Goal: Task Accomplishment & Management: Use online tool/utility

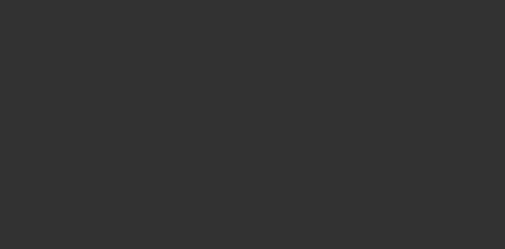
select select "4"
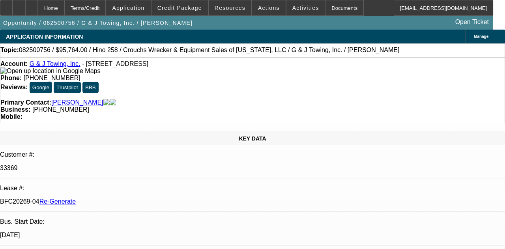
select select "0"
select select "6"
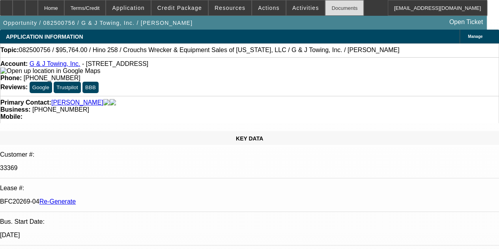
click at [329, 9] on div "Documents" at bounding box center [344, 8] width 39 height 16
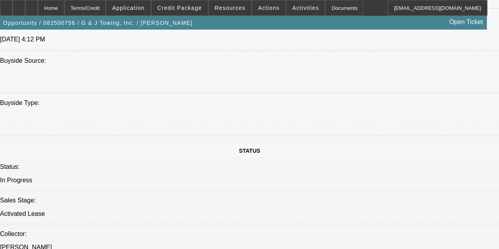
scroll to position [685, 0]
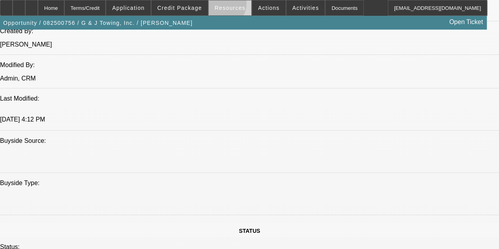
click at [219, 5] on span "Resources" at bounding box center [230, 8] width 31 height 6
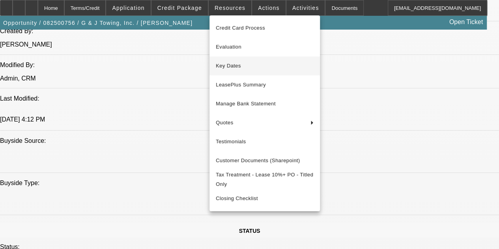
click at [229, 69] on span "Key Dates" at bounding box center [265, 65] width 98 height 9
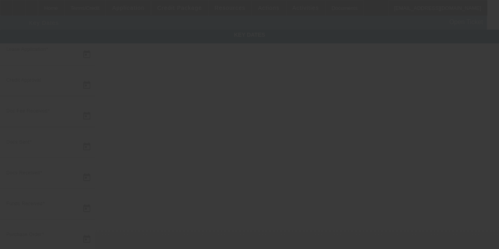
type input "8/28/2025"
type input "9/4/2025"
type input "9/5/2025"
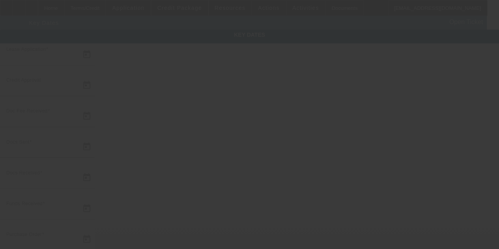
type input "9/5/2025"
type input "10/1/2025"
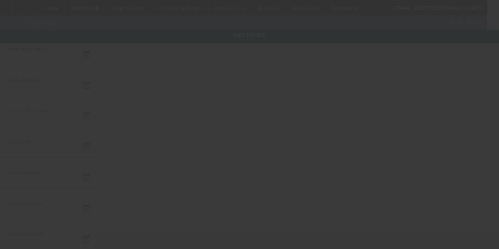
type input "11/1/2025"
type input "9/10/2025"
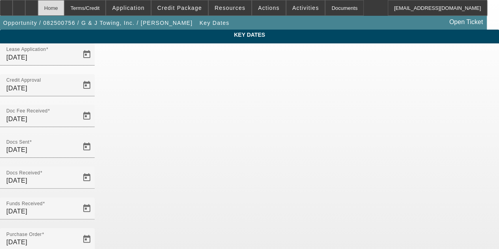
click at [64, 9] on div "Home" at bounding box center [51, 8] width 26 height 16
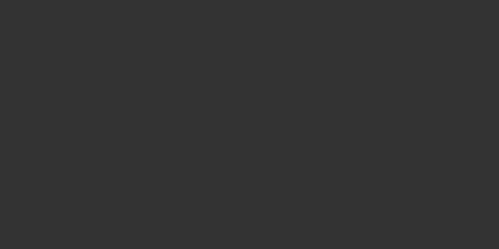
scroll to position [230, 0]
select select "4"
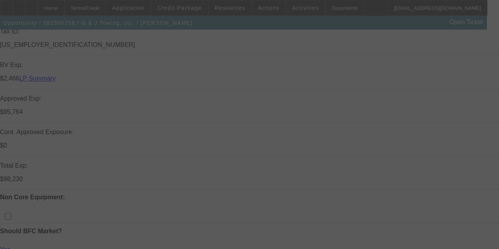
scroll to position [263, 0]
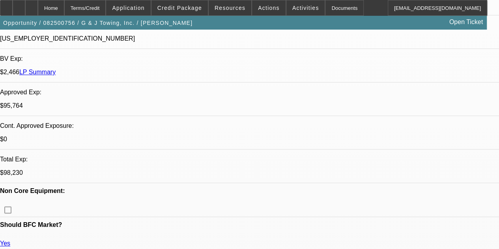
select select "0"
select select "6"
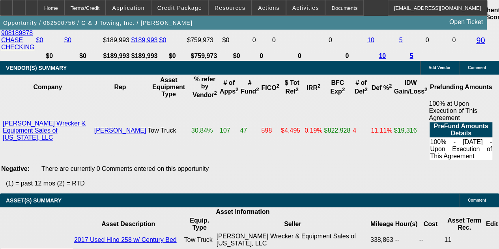
scroll to position [1808, 0]
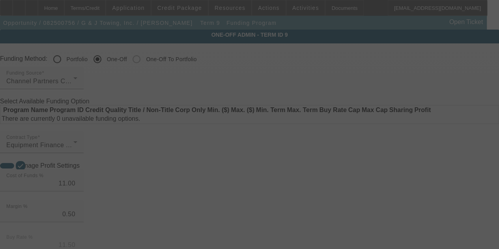
radio input "true"
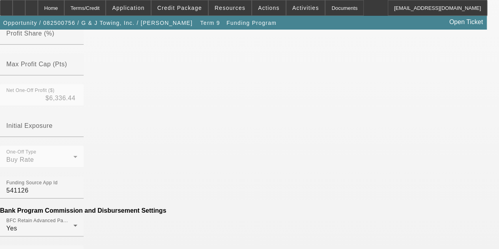
scroll to position [339, 0]
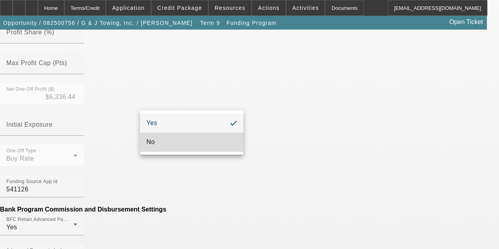
click at [163, 139] on mat-option "No" at bounding box center [191, 142] width 103 height 19
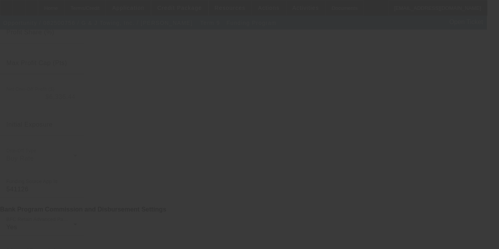
drag, startPoint x: 493, startPoint y: 93, endPoint x: 474, endPoint y: 94, distance: 19.3
click at [474, 94] on div at bounding box center [249, 124] width 499 height 249
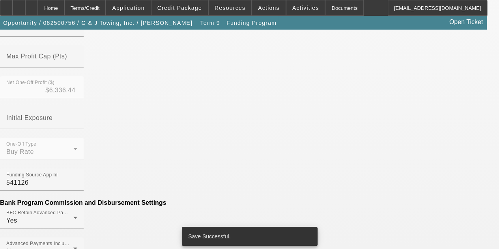
scroll to position [428, 0]
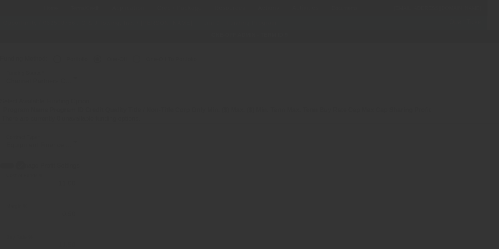
radio input "true"
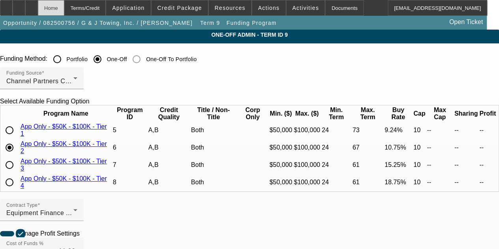
click at [64, 10] on div "Home" at bounding box center [51, 8] width 26 height 16
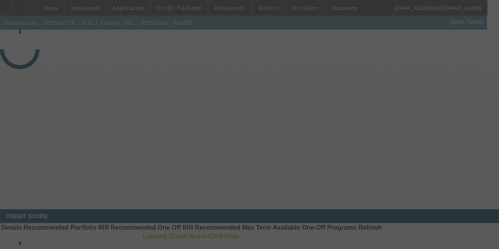
select select "4"
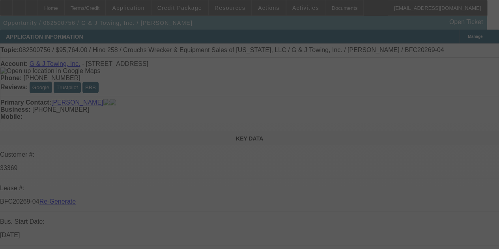
select select "0"
select select "6"
